Goal: Task Accomplishment & Management: Use online tool/utility

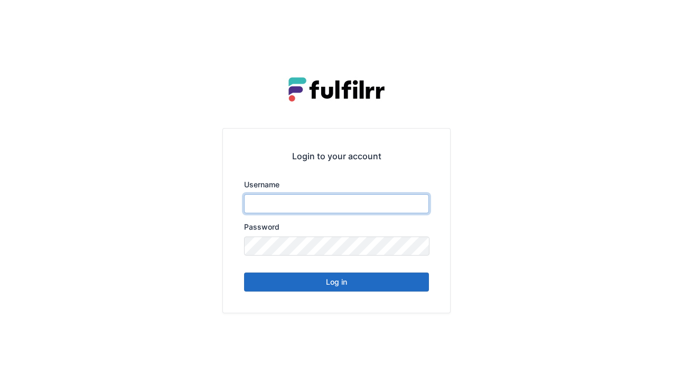
type input "******"
click at [321, 280] on button "Log in" at bounding box center [336, 281] width 185 height 19
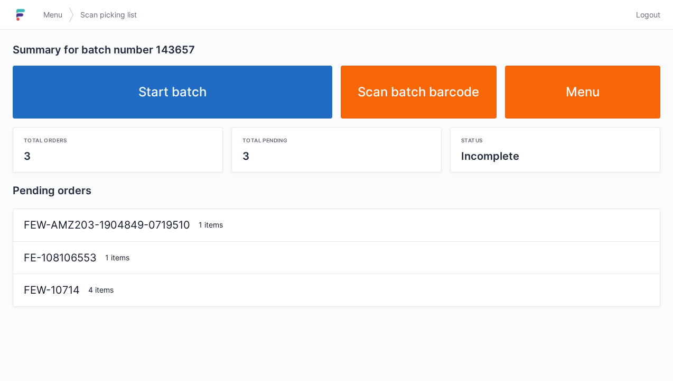
click at [197, 94] on link "Start batch" at bounding box center [173, 92] width 320 height 53
